Goal: Find specific page/section: Find specific page/section

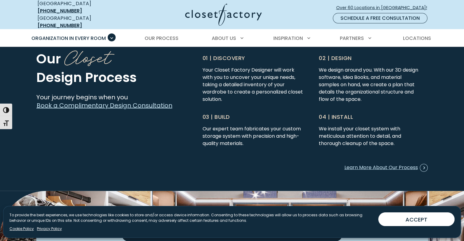
scroll to position [1547, 0]
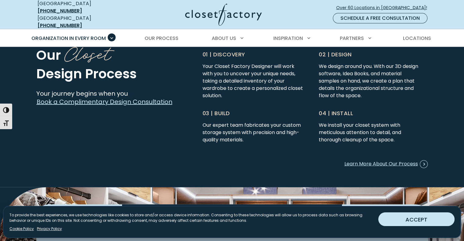
click at [432, 220] on button "ACCEPT" at bounding box center [416, 219] width 76 height 14
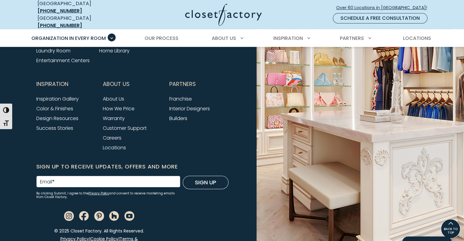
scroll to position [2078, 0]
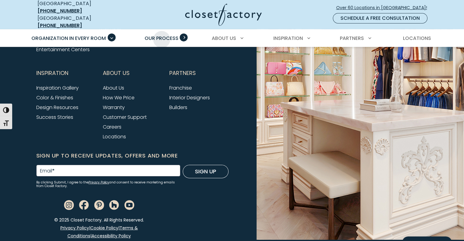
click at [162, 35] on span "Our Process" at bounding box center [161, 38] width 34 height 7
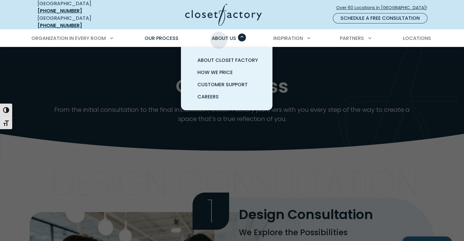
click at [219, 35] on span "About Us" at bounding box center [223, 38] width 24 height 7
click at [217, 57] on span "About Closet Factory" at bounding box center [227, 60] width 61 height 7
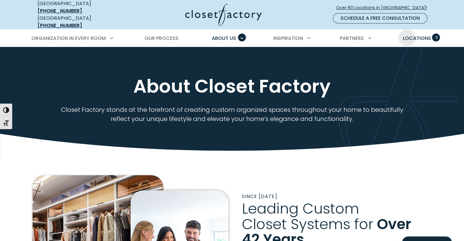
click at [407, 35] on span "Locations" at bounding box center [416, 38] width 28 height 7
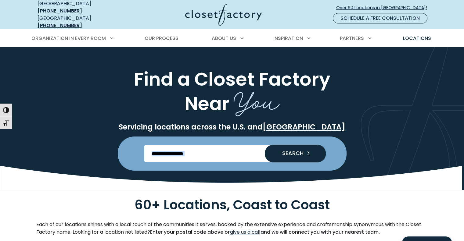
drag, startPoint x: 262, startPoint y: 150, endPoint x: 233, endPoint y: 156, distance: 29.5
click at [233, 156] on div "SEARCH" at bounding box center [231, 153] width 175 height 17
click at [233, 156] on input "Enter Postal Code" at bounding box center [231, 153] width 175 height 17
type input "*****"
click at [282, 151] on span "SEARCH" at bounding box center [290, 153] width 26 height 5
